Goal: Obtain resource: Obtain resource

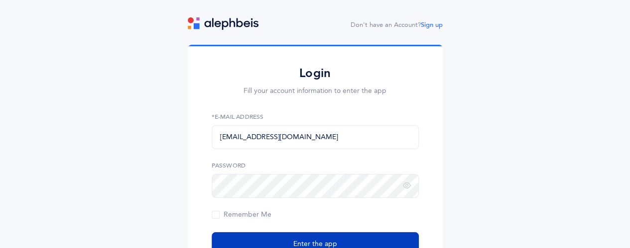
click at [243, 242] on button "Enter the app" at bounding box center [315, 245] width 207 height 24
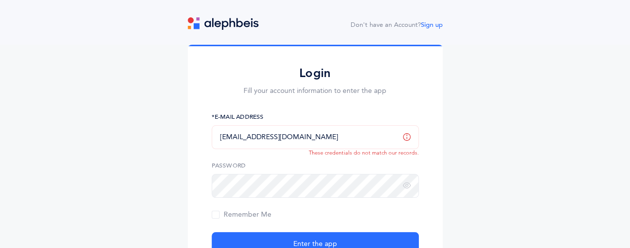
click at [310, 131] on input "[EMAIL_ADDRESS][DOMAIN_NAME]" at bounding box center [315, 137] width 207 height 24
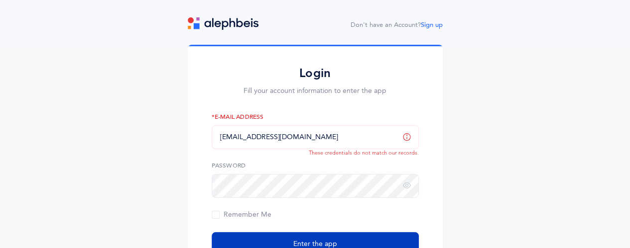
click at [267, 237] on button "Enter the app" at bounding box center [315, 245] width 207 height 24
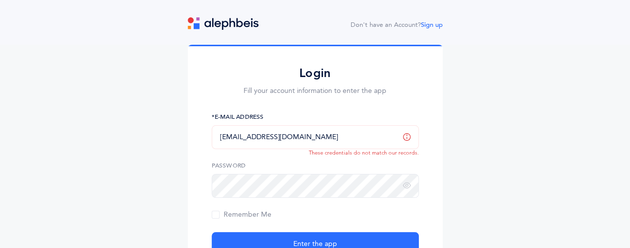
click at [392, 139] on input "[EMAIL_ADDRESS][DOMAIN_NAME]" at bounding box center [315, 137] width 207 height 24
click at [404, 184] on icon at bounding box center [407, 186] width 8 height 9
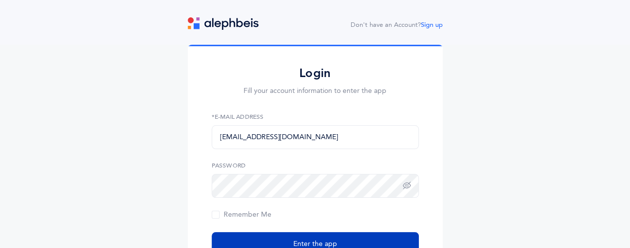
click at [326, 241] on span "Enter the app" at bounding box center [315, 245] width 44 height 10
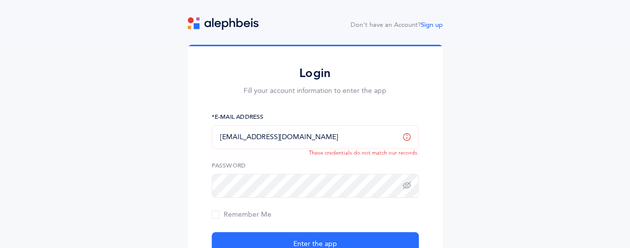
click at [307, 138] on input "[EMAIL_ADDRESS][DOMAIN_NAME]" at bounding box center [315, 137] width 207 height 24
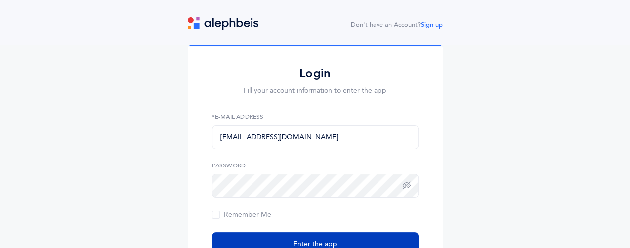
click at [246, 237] on button "Enter the app" at bounding box center [315, 245] width 207 height 24
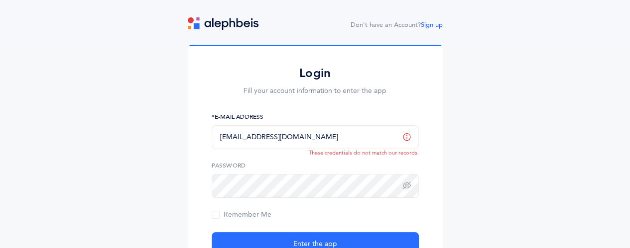
click at [335, 134] on input "[EMAIL_ADDRESS][DOMAIN_NAME]" at bounding box center [315, 137] width 207 height 24
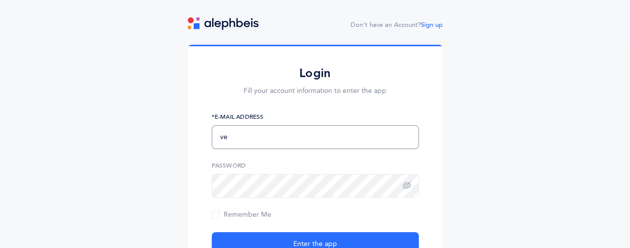
type input "v"
type input "[EMAIL_ADDRESS][DOMAIN_NAME]"
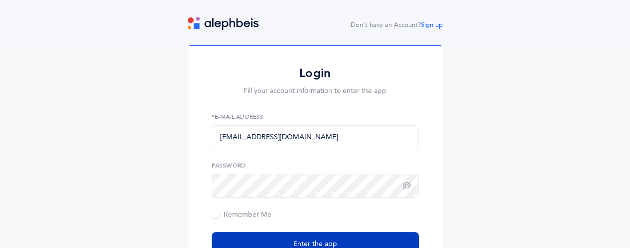
click at [305, 237] on button "Enter the app" at bounding box center [315, 245] width 207 height 24
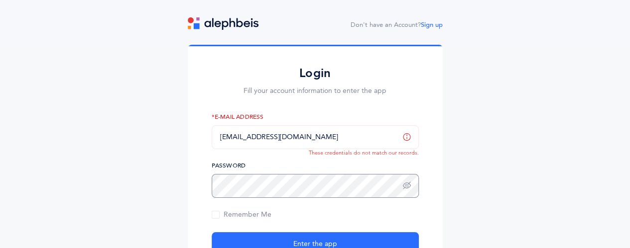
click at [212, 233] on button "Enter the app" at bounding box center [315, 245] width 207 height 24
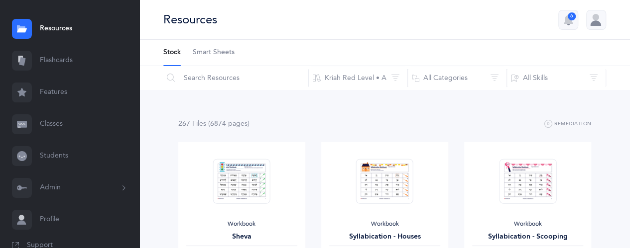
scroll to position [52, 0]
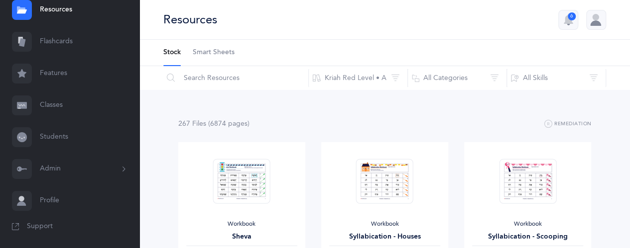
click at [59, 14] on link "Resources" at bounding box center [69, 10] width 139 height 32
click at [213, 51] on span "Smart Sheets" at bounding box center [214, 53] width 42 height 10
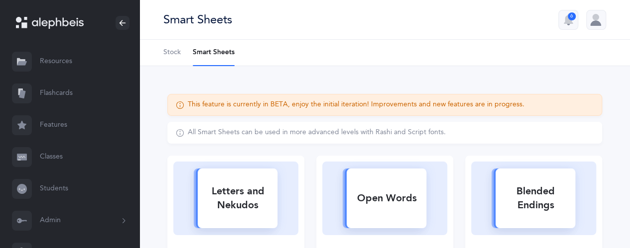
click at [248, 102] on div "This feature is currently in BETA, enjoy the initial iteration! Improvements an…" at bounding box center [356, 105] width 337 height 10
click at [374, 207] on div "Open Words" at bounding box center [387, 199] width 80 height 26
select select
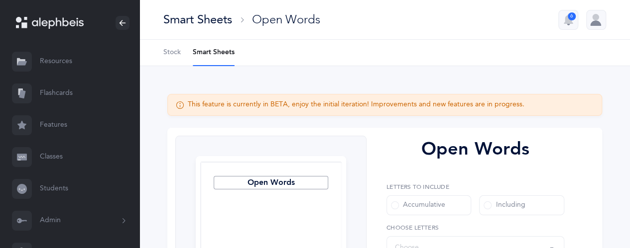
select select "all"
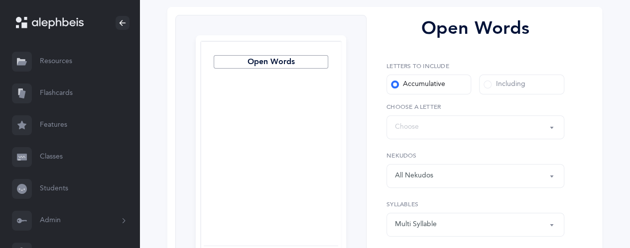
scroll to position [131, 0]
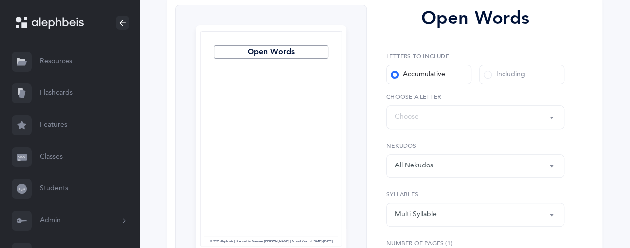
click at [468, 114] on div "Words up until: Choose" at bounding box center [475, 117] width 161 height 17
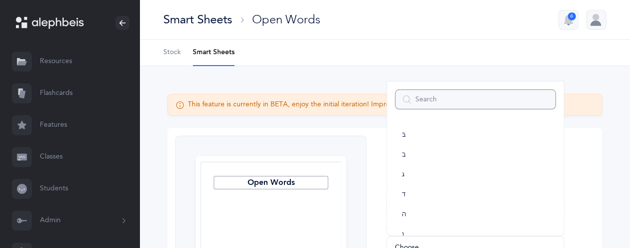
scroll to position [52, 0]
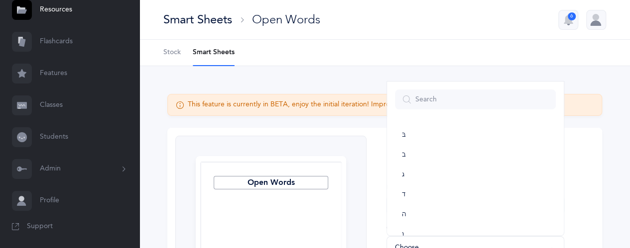
click at [42, 227] on span "Support" at bounding box center [40, 227] width 26 height 10
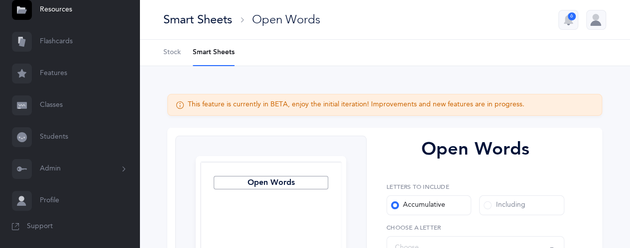
click at [172, 53] on span "Stock" at bounding box center [171, 53] width 17 height 10
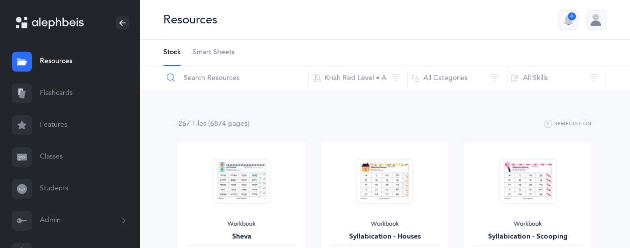
click at [199, 83] on input "text" at bounding box center [236, 78] width 146 height 24
type input "guide"
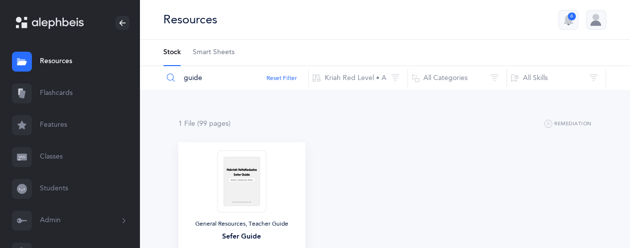
click at [240, 198] on img at bounding box center [241, 181] width 49 height 62
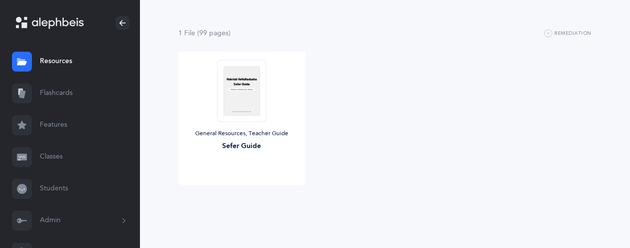
scroll to position [95, 0]
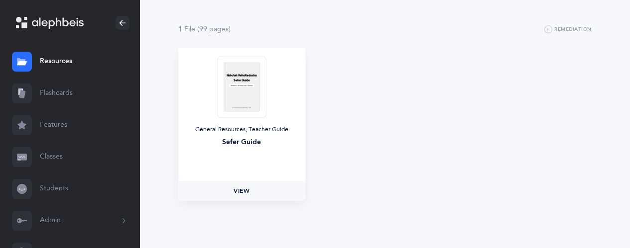
click at [234, 187] on span "View" at bounding box center [242, 191] width 16 height 9
click at [241, 87] on img at bounding box center [241, 87] width 49 height 62
click at [245, 186] on link "View" at bounding box center [241, 191] width 127 height 20
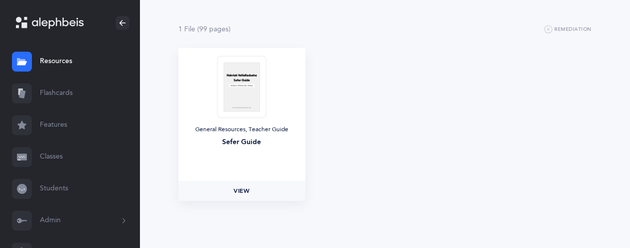
click at [239, 194] on span "View" at bounding box center [242, 191] width 16 height 9
click at [248, 187] on span "View" at bounding box center [242, 191] width 16 height 9
